Goal: Information Seeking & Learning: Learn about a topic

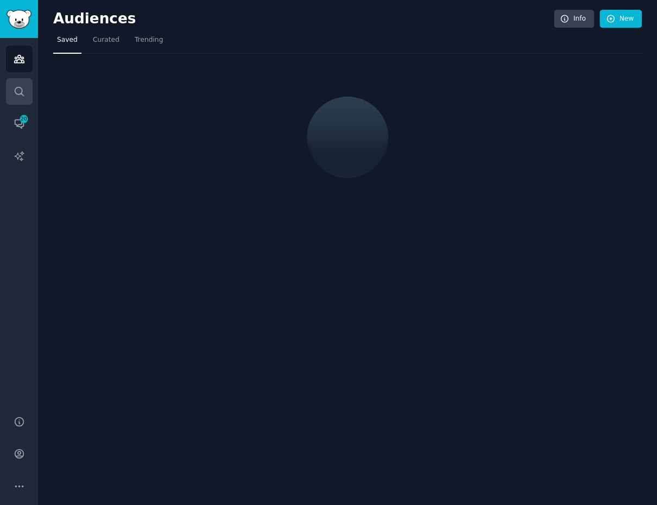
click at [18, 92] on icon "Sidebar" at bounding box center [19, 91] width 11 height 11
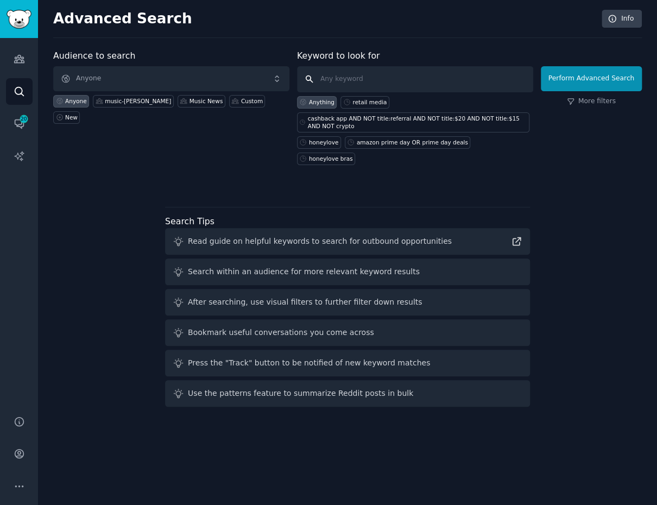
click at [356, 80] on input "text" at bounding box center [415, 79] width 236 height 26
type input "prime day deals"
click button "Perform Advanced Search" at bounding box center [591, 78] width 101 height 25
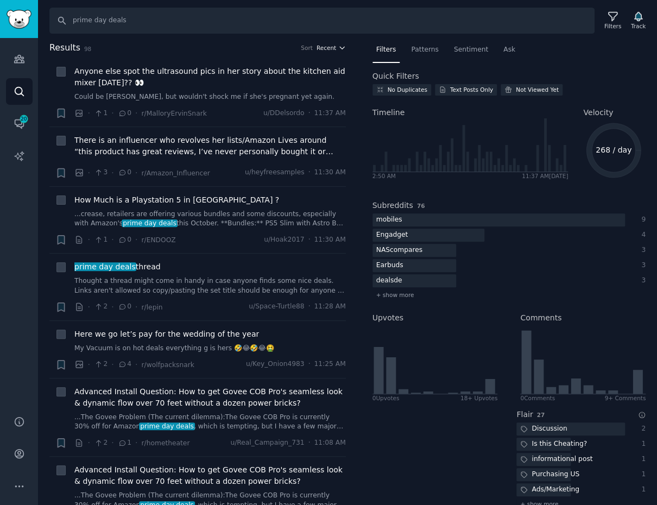
click at [338, 51] on icon "button" at bounding box center [342, 48] width 8 height 8
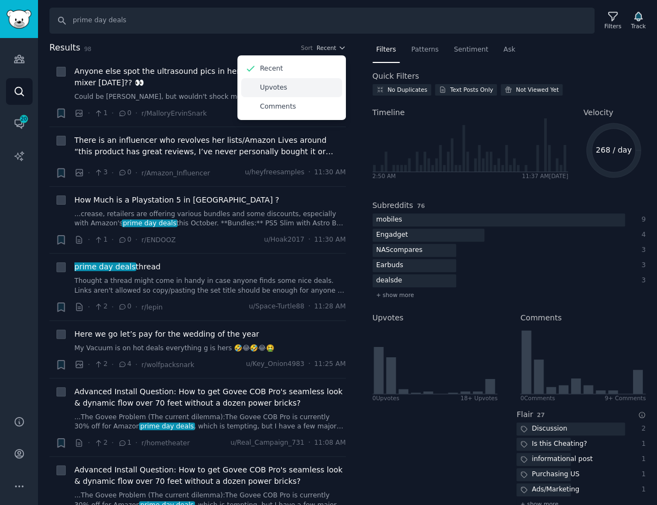
click at [279, 88] on p "Upvotes" at bounding box center [273, 88] width 27 height 10
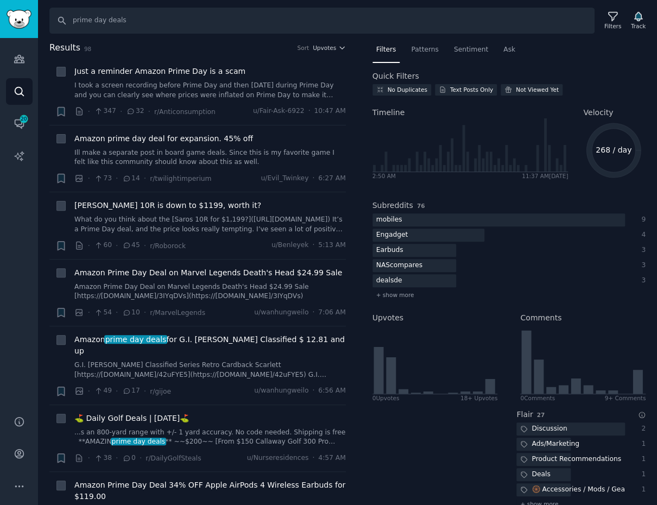
click at [201, 36] on div "Search prime day deals Filters Track Results 98 Sort Upvotes + Just a reminder …" at bounding box center [347, 252] width 619 height 505
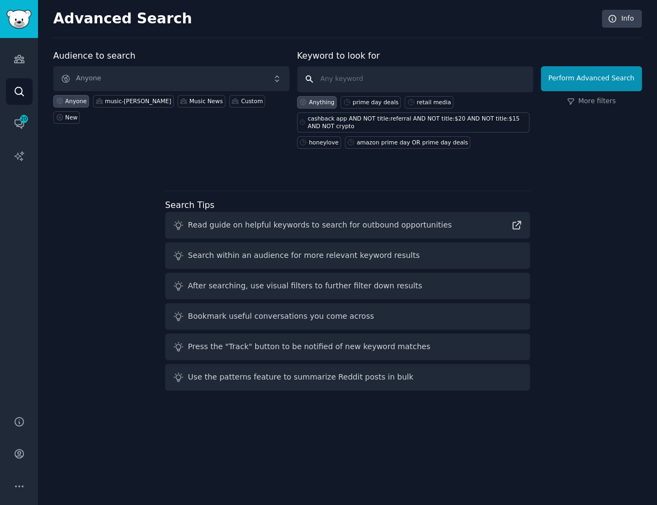
click at [339, 79] on input "text" at bounding box center [415, 79] width 236 height 26
click at [187, 74] on span "Anyone" at bounding box center [171, 78] width 236 height 25
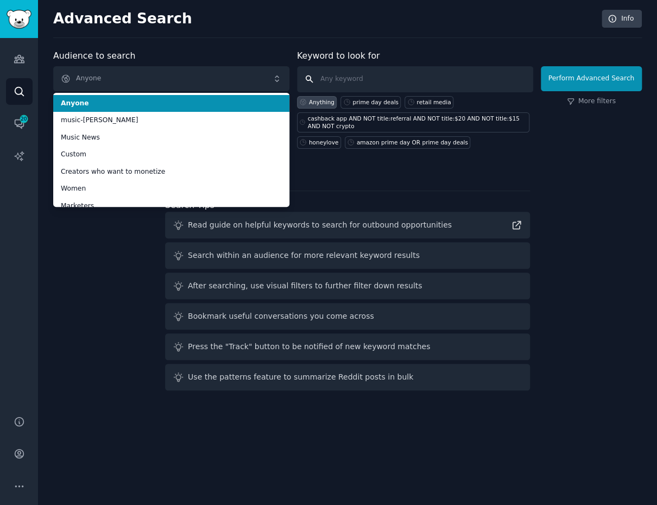
click at [369, 81] on input "text" at bounding box center [415, 79] width 236 height 26
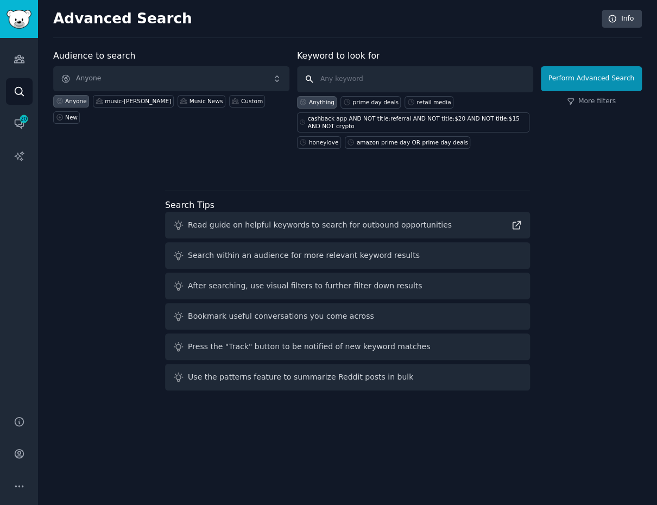
type input "p"
type input "cashback deals"
click button "Perform Advanced Search" at bounding box center [591, 78] width 101 height 25
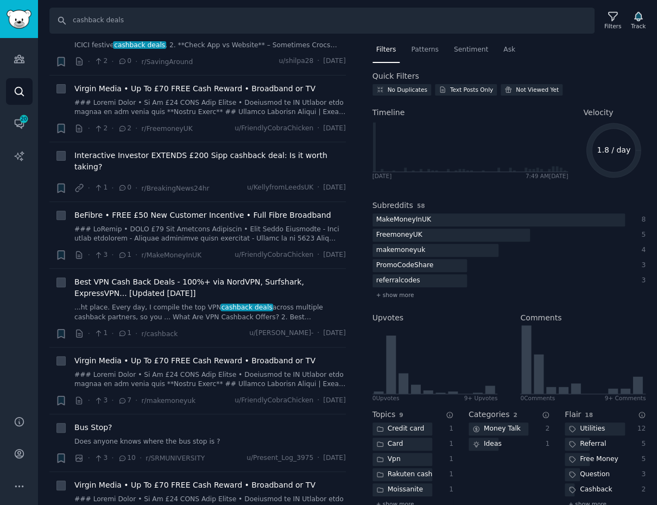
scroll to position [846, 0]
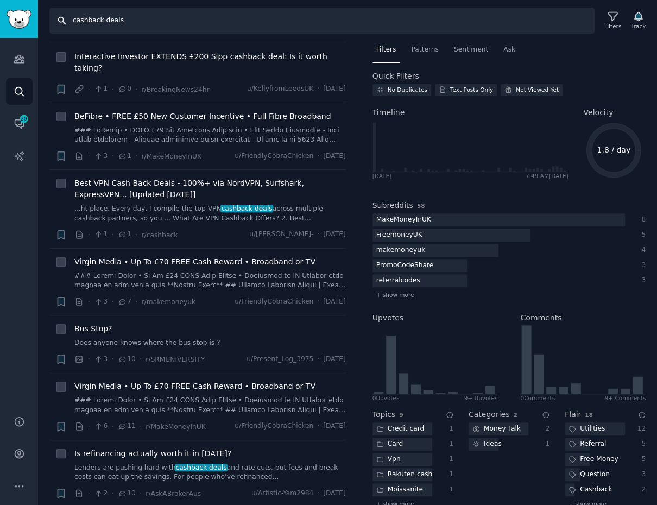
click at [157, 26] on input "cashback deals" at bounding box center [321, 21] width 545 height 26
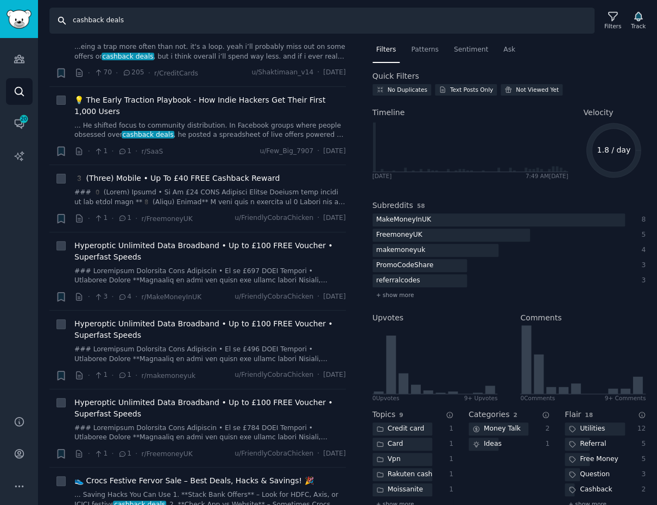
scroll to position [0, 0]
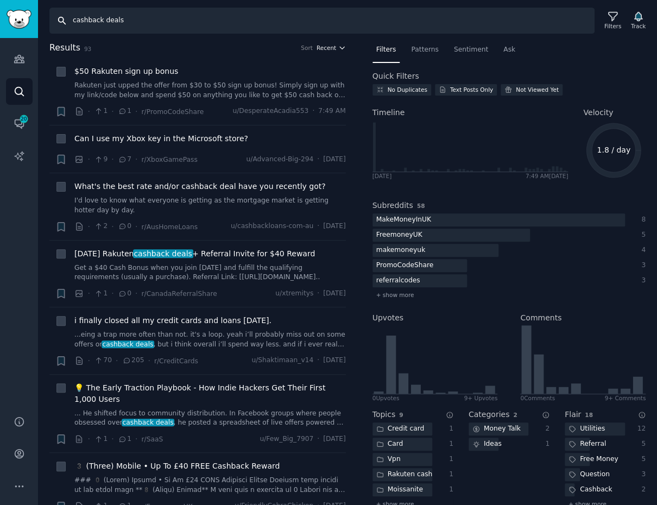
click at [333, 47] on span "Recent" at bounding box center [327, 48] width 20 height 8
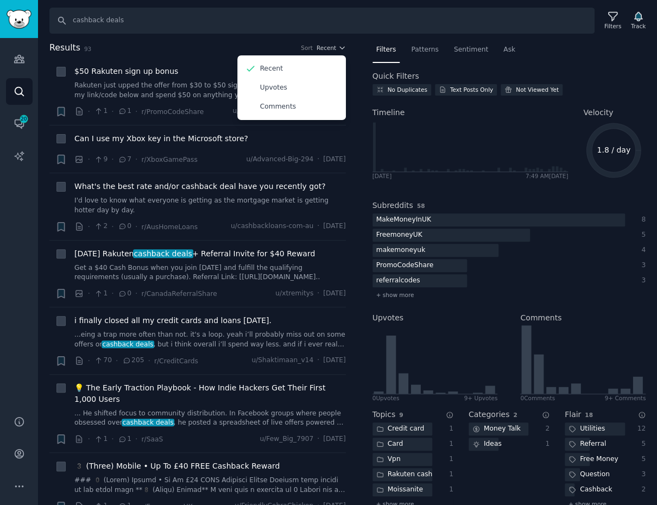
scroll to position [216, 0]
